Goal: Task Accomplishment & Management: Manage account settings

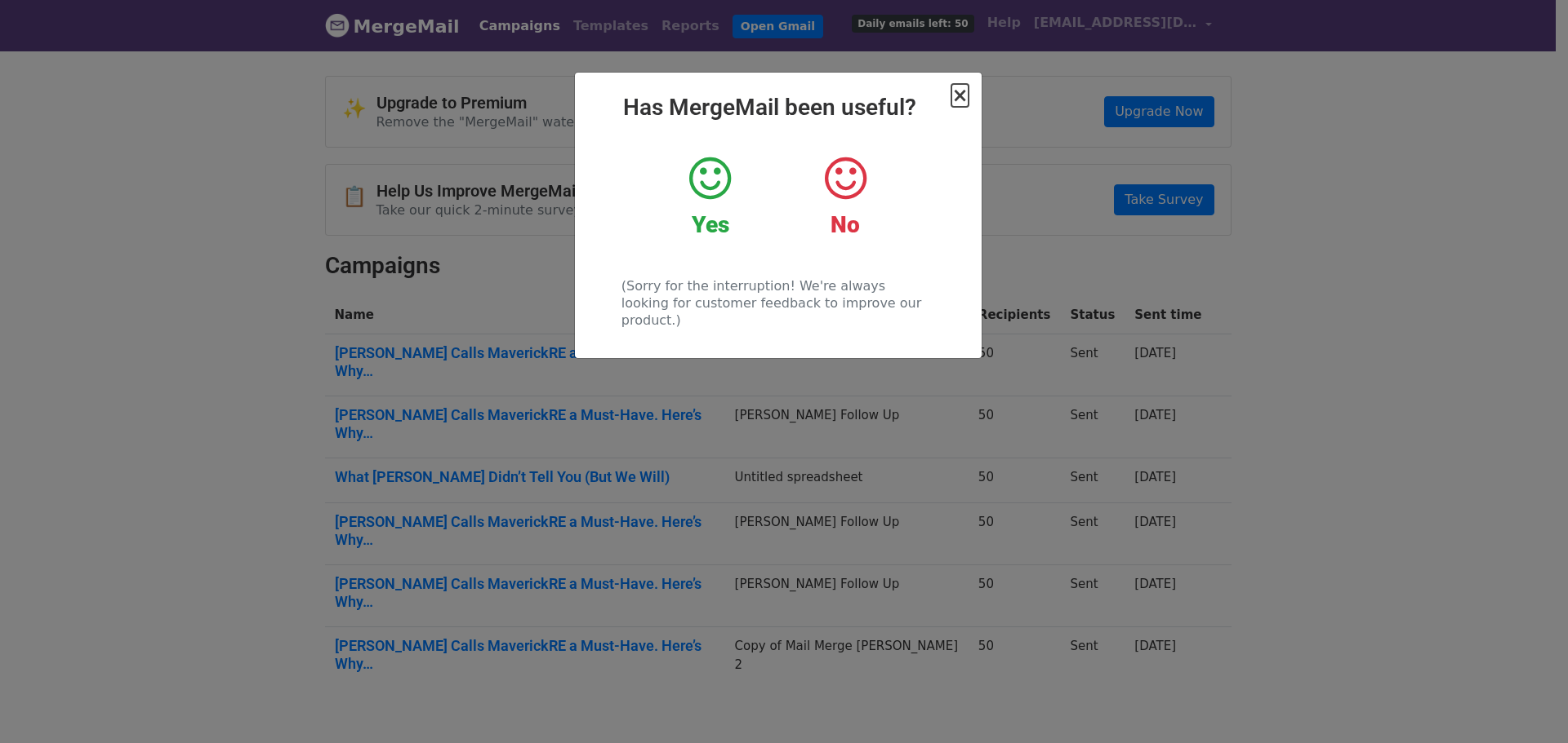
click at [957, 102] on span "×" at bounding box center [959, 95] width 16 height 23
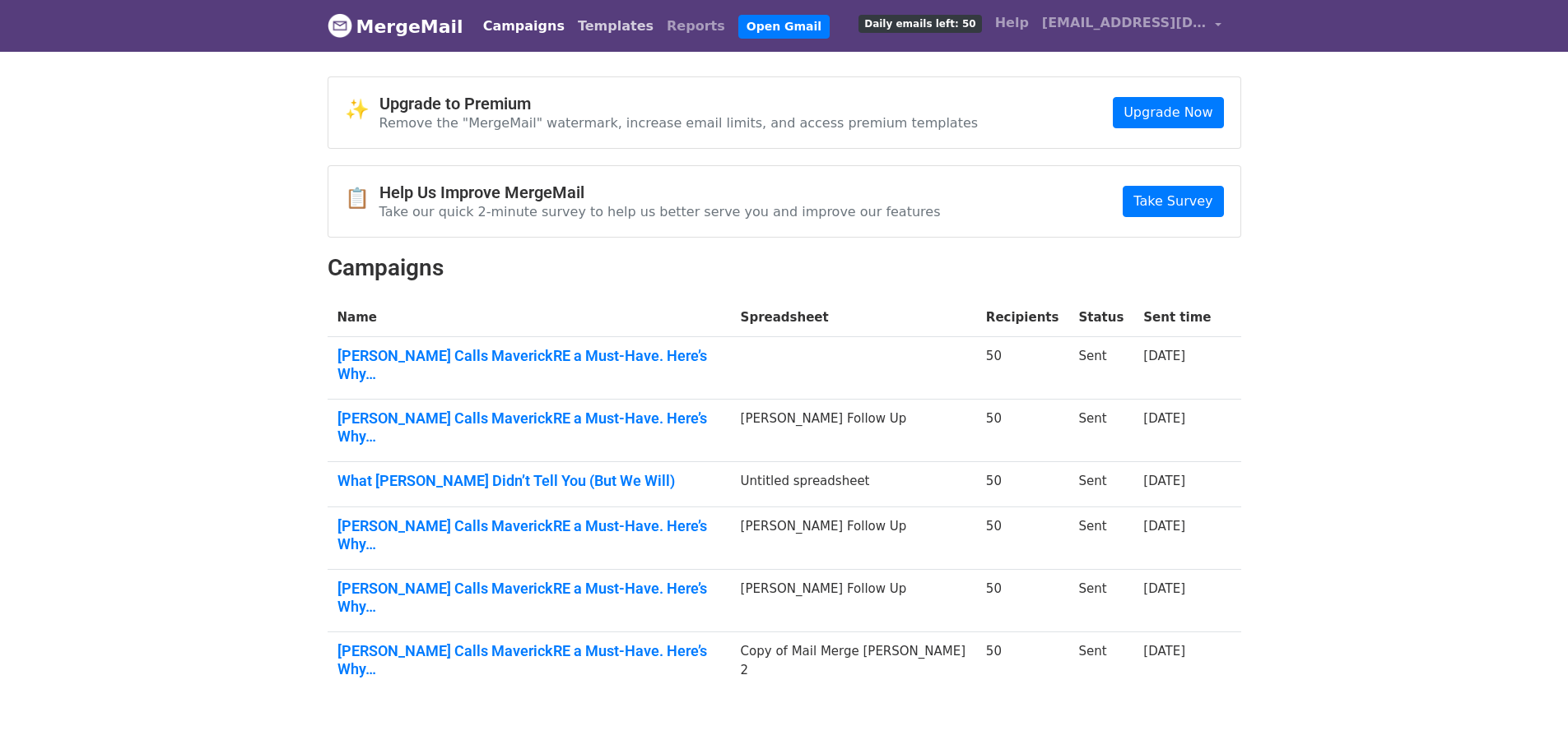
click at [571, 24] on link "Templates" at bounding box center [616, 26] width 89 height 33
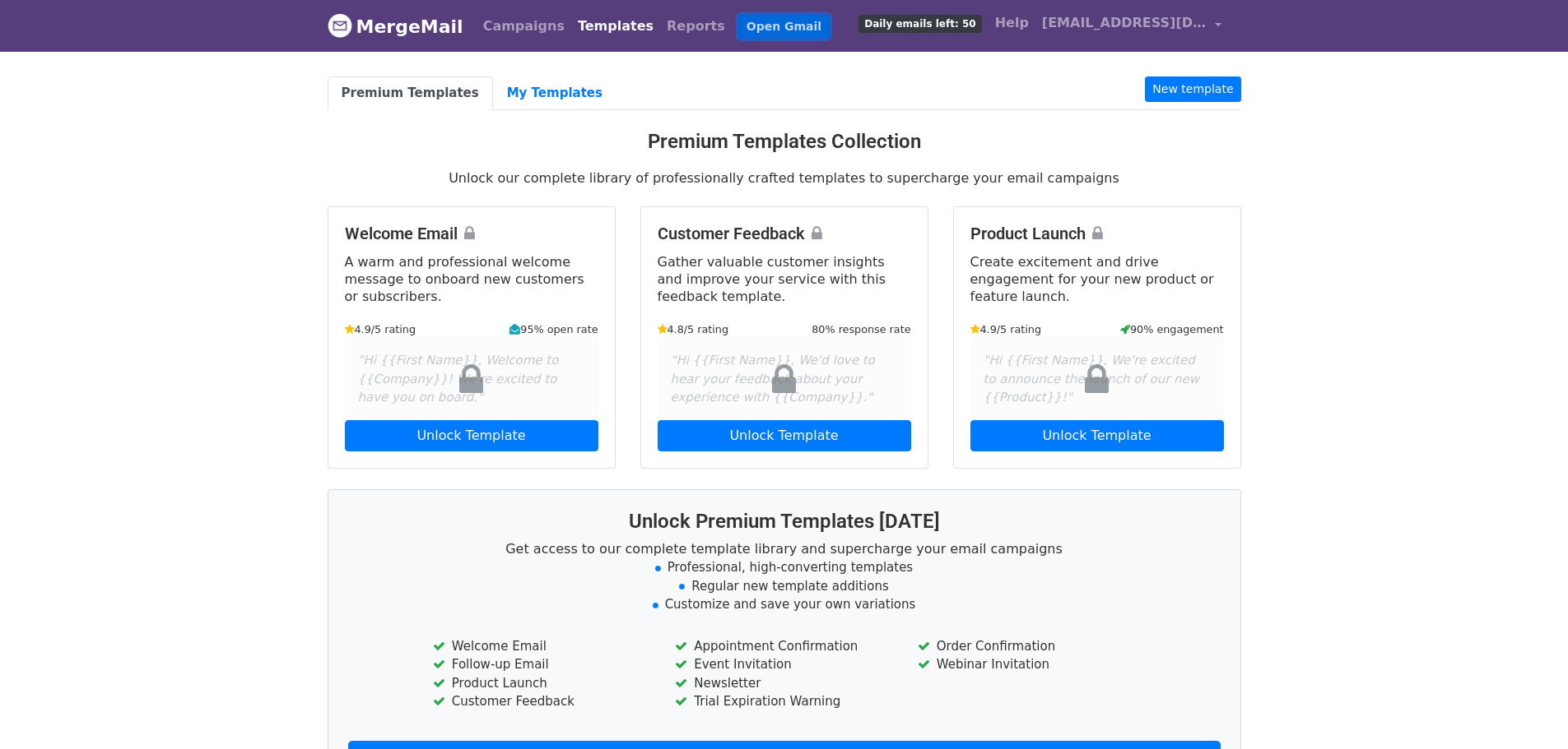
click at [739, 25] on link "Open Gmail" at bounding box center [784, 26] width 92 height 24
click at [1115, 19] on span "[EMAIL_ADDRESS][DOMAIN_NAME]" at bounding box center [1124, 23] width 164 height 20
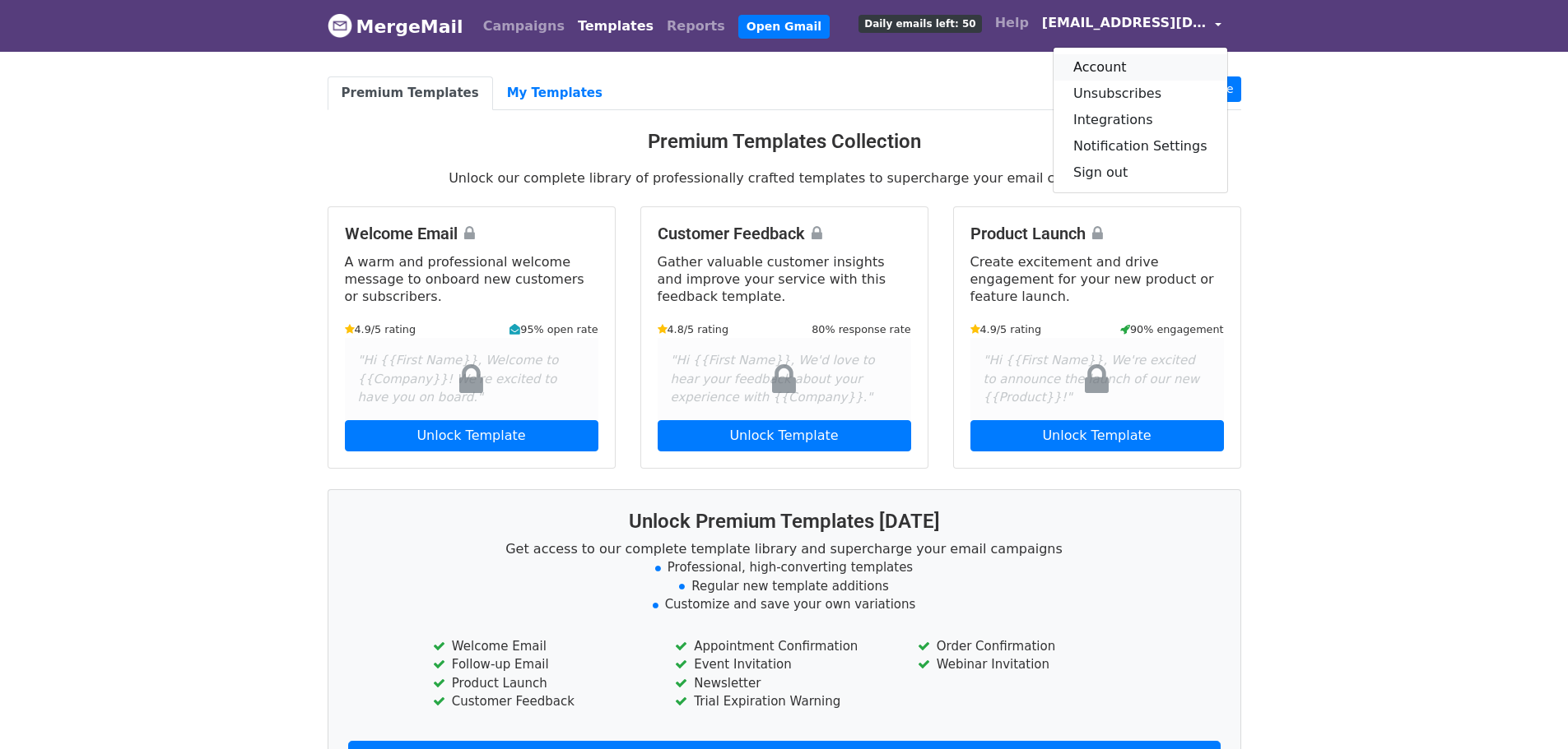
click at [1137, 61] on link "Account" at bounding box center [1139, 66] width 173 height 26
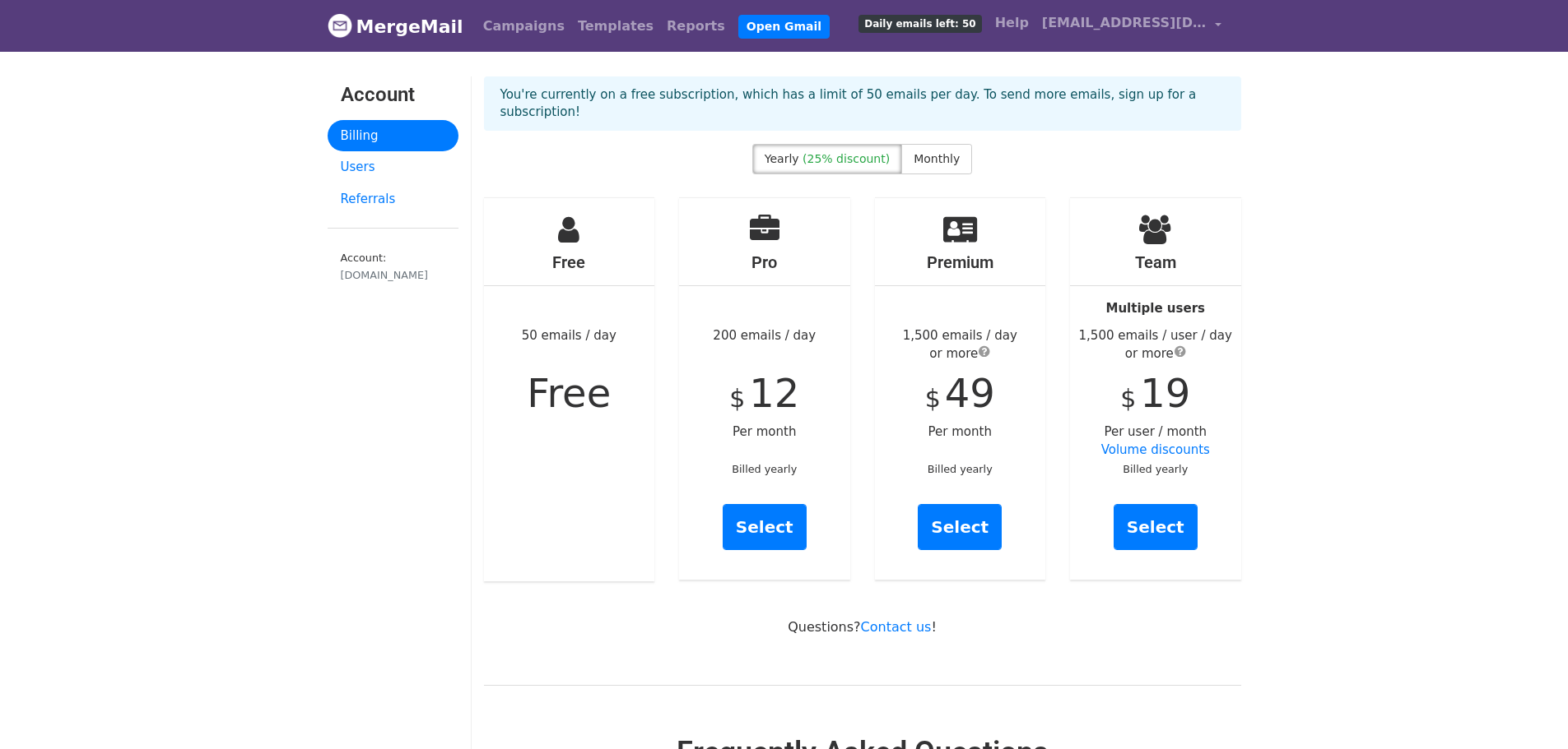
click at [570, 258] on div "Free 50 emails / day Free" at bounding box center [570, 390] width 172 height 383
click at [1141, 24] on span "[EMAIL_ADDRESS][DOMAIN_NAME]" at bounding box center [1124, 23] width 164 height 20
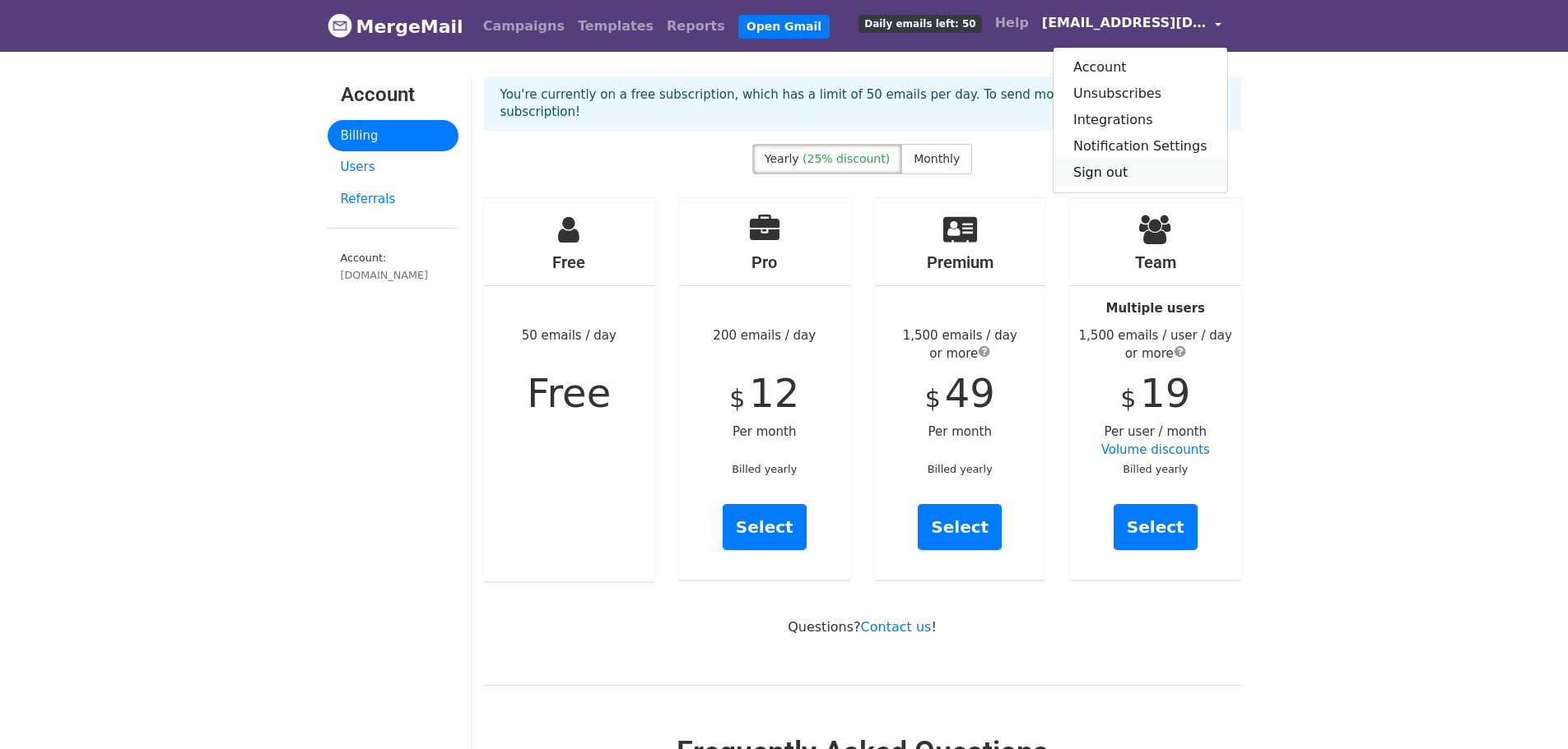
click at [1127, 179] on link "Sign out" at bounding box center [1139, 172] width 173 height 26
